Goal: Understand process/instructions: Learn how to perform a task or action

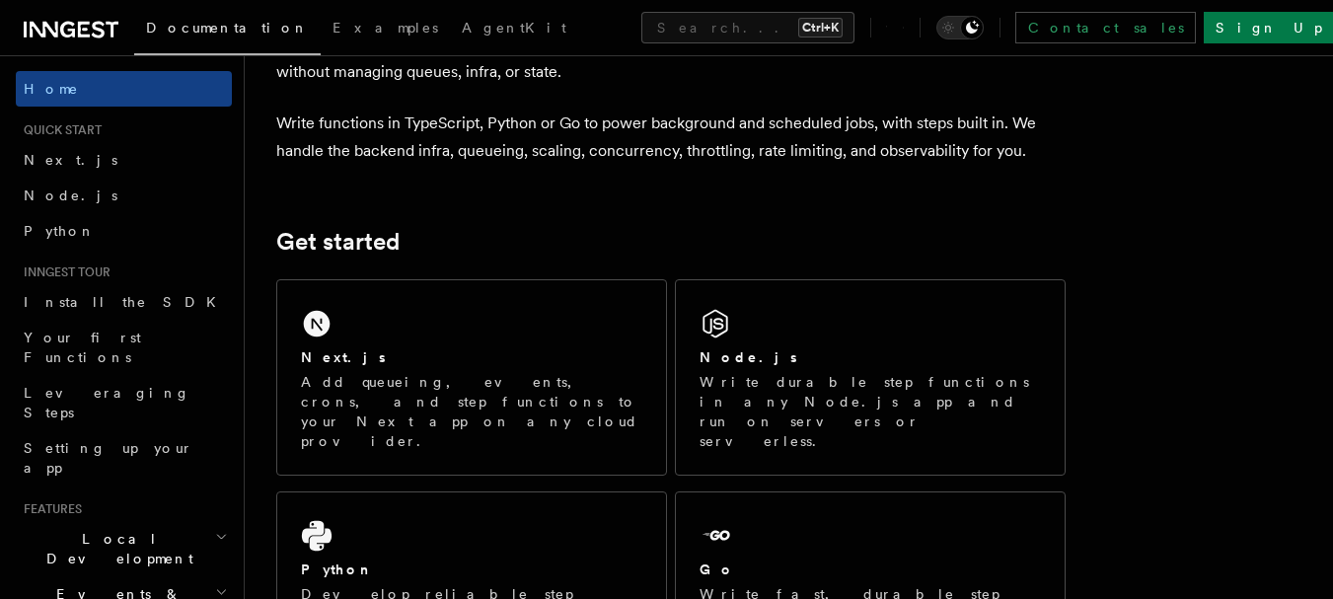
click at [325, 408] on p "Add queueing, events, crons, and step functions to your Next app on any cloud p…" at bounding box center [472, 411] width 342 height 79
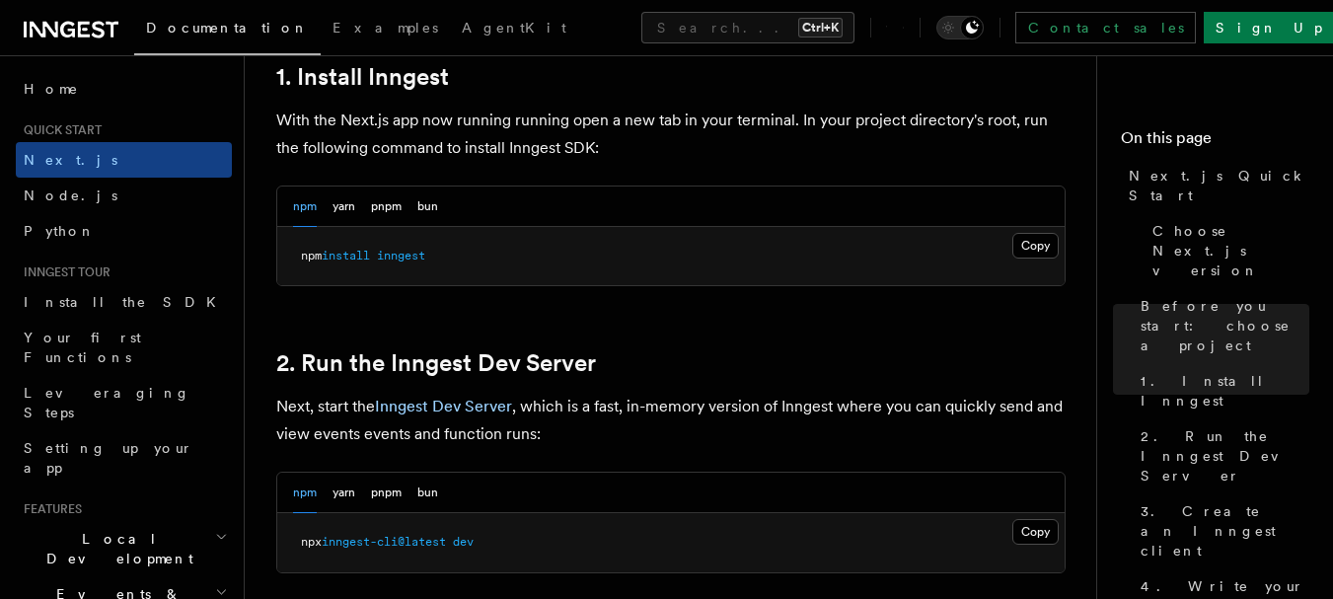
scroll to position [1118, 0]
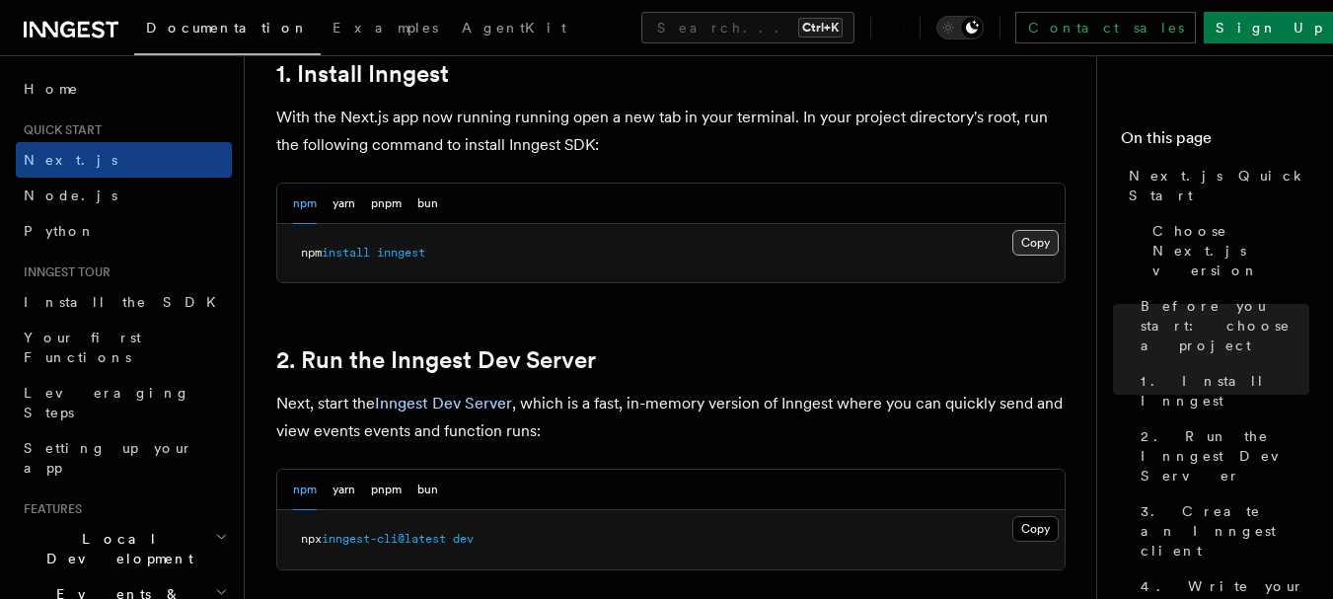
click at [1026, 250] on button "Copy Copied" at bounding box center [1036, 243] width 46 height 26
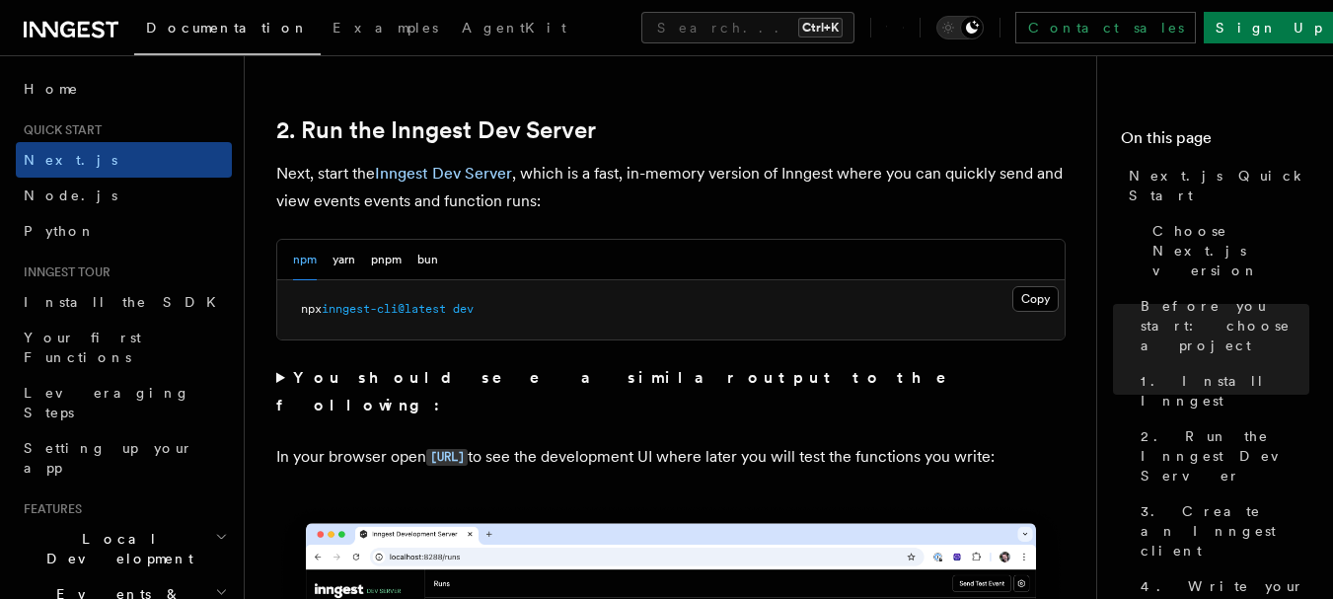
scroll to position [1358, 0]
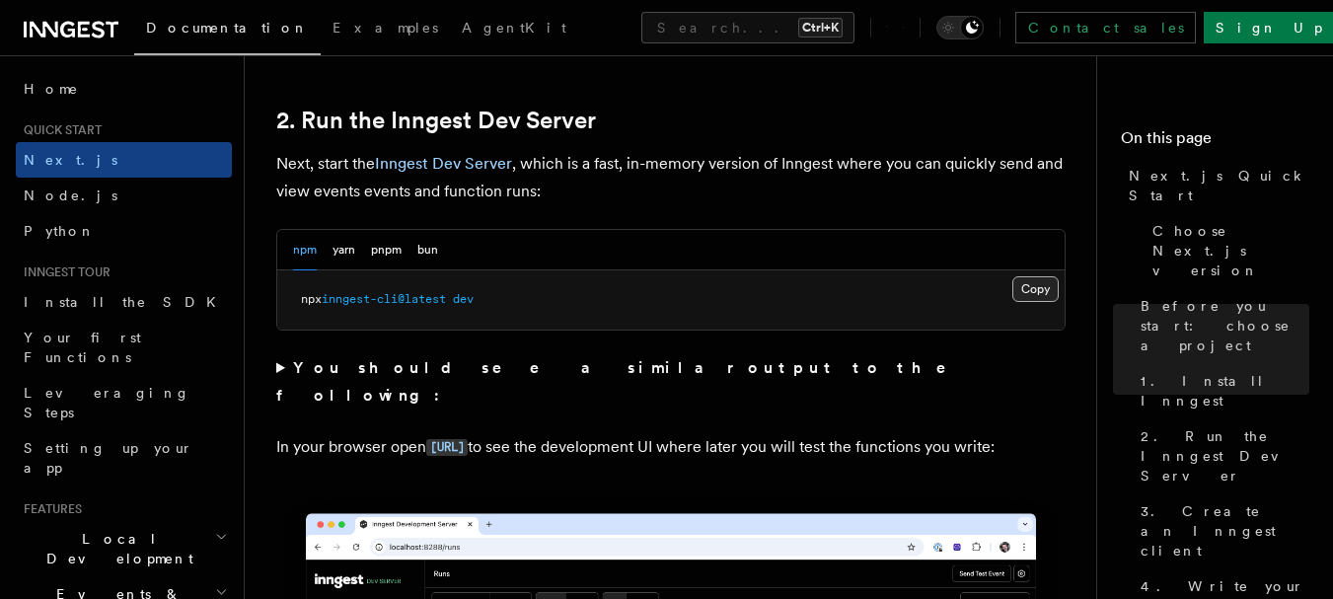
click at [1037, 285] on button "Copy Copied" at bounding box center [1036, 289] width 46 height 26
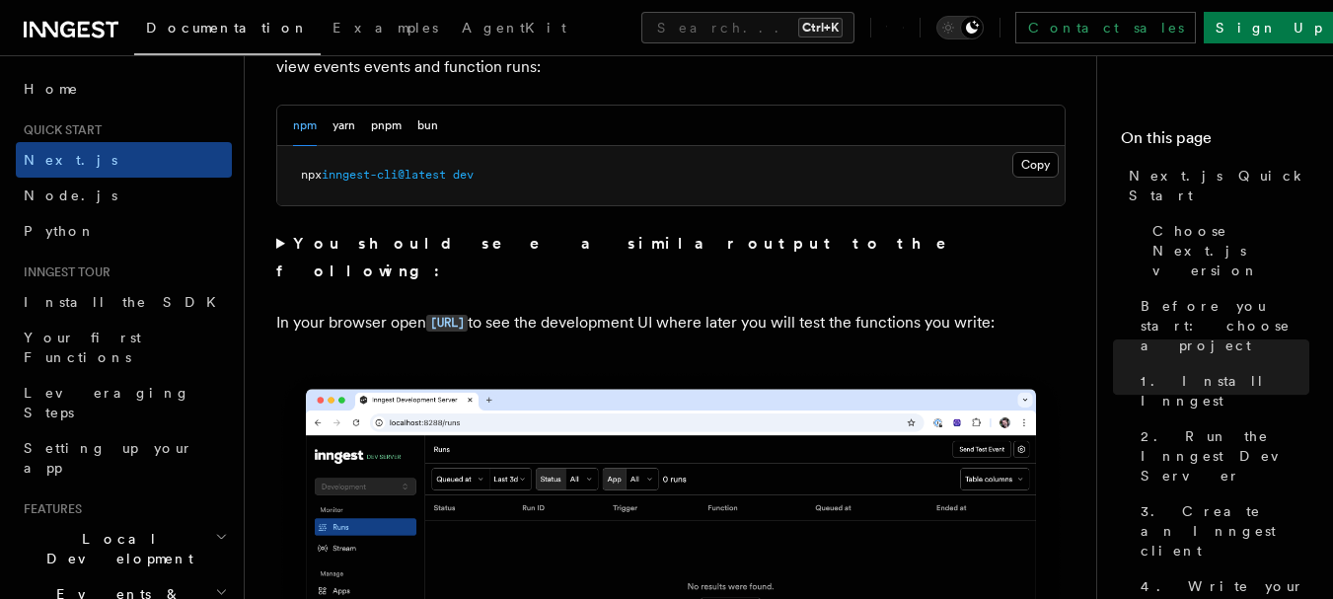
scroll to position [1496, 0]
